Goal: Transaction & Acquisition: Purchase product/service

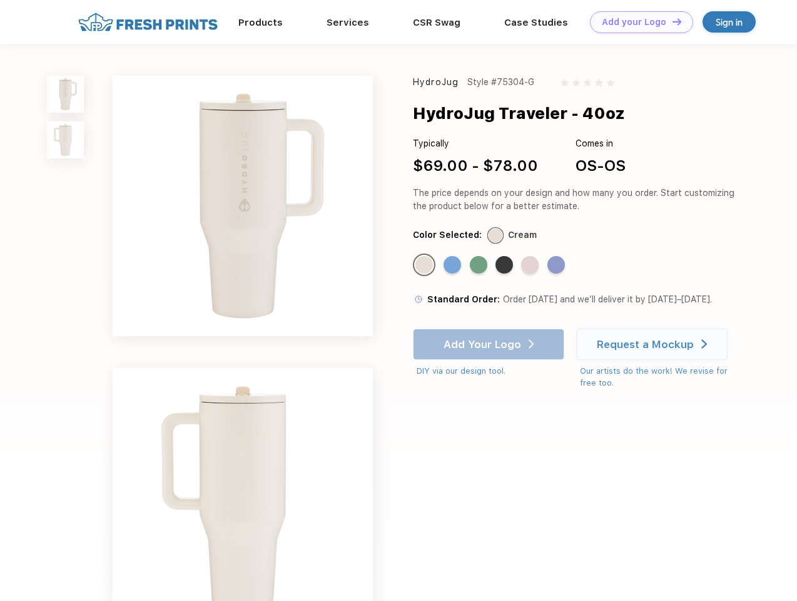
click at [637, 22] on link "Add your Logo Design Tool" at bounding box center [641, 22] width 103 height 22
click at [0, 0] on div "Design Tool" at bounding box center [0, 0] width 0 height 0
click at [671, 21] on link "Add your Logo Design Tool" at bounding box center [641, 22] width 103 height 22
click at [66, 94] on img at bounding box center [65, 94] width 37 height 37
click at [66, 140] on img at bounding box center [65, 139] width 37 height 37
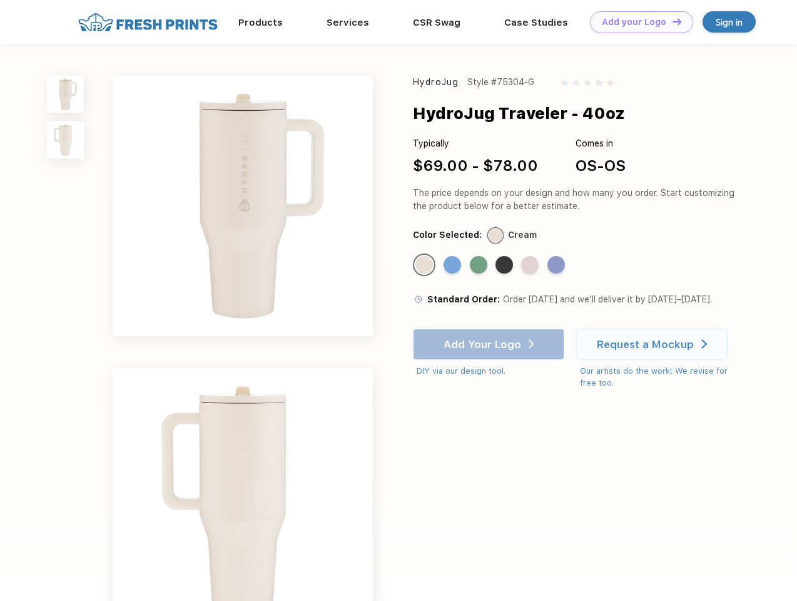
click at [426, 265] on div "Standard Color" at bounding box center [425, 265] width 18 height 18
click at [454, 265] on div "Standard Color" at bounding box center [453, 265] width 18 height 18
click at [480, 265] on div "Standard Color" at bounding box center [479, 265] width 18 height 18
click at [506, 265] on div "Standard Color" at bounding box center [505, 265] width 18 height 18
click at [531, 265] on div "Standard Color" at bounding box center [530, 265] width 18 height 18
